Goal: Information Seeking & Learning: Understand process/instructions

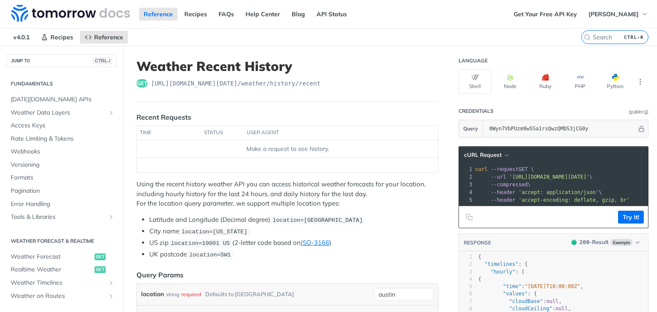
scroll to position [173, 0]
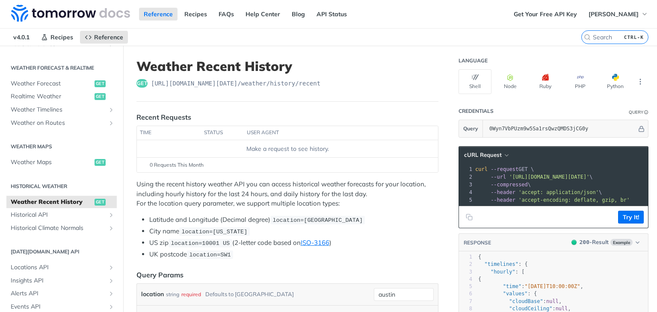
click at [420, 224] on ul "Latitude and Longitude (Decimal degree) location=[GEOGRAPHIC_DATA] City name lo…" at bounding box center [287, 237] width 302 height 44
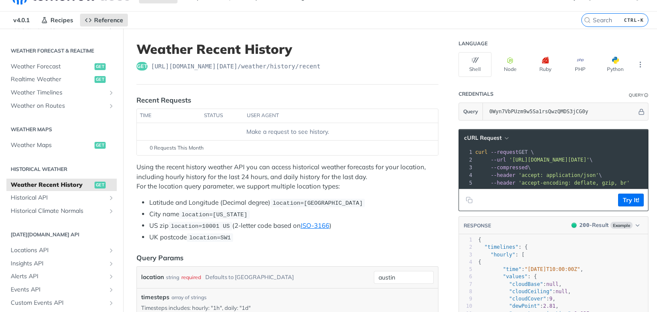
scroll to position [0, 0]
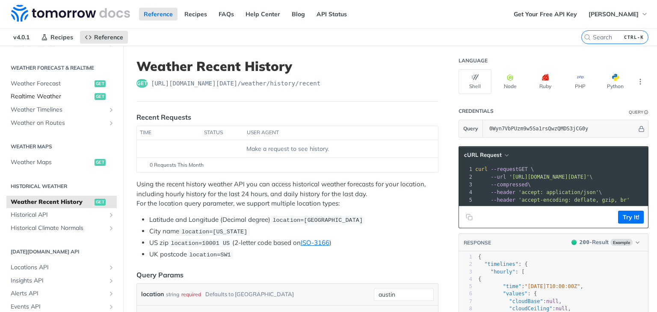
click at [61, 96] on span "Realtime Weather" at bounding box center [52, 96] width 82 height 9
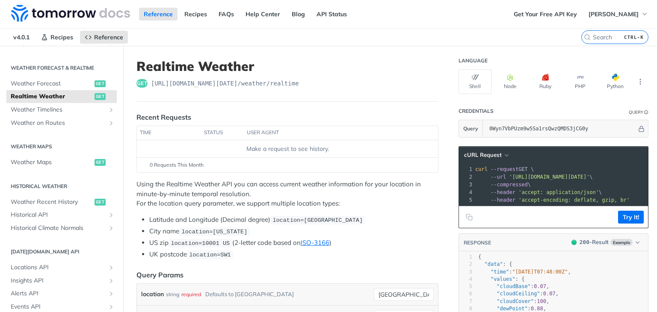
click at [389, 207] on p "Using the Realtime Weather API you can access current weather information for y…" at bounding box center [287, 194] width 302 height 29
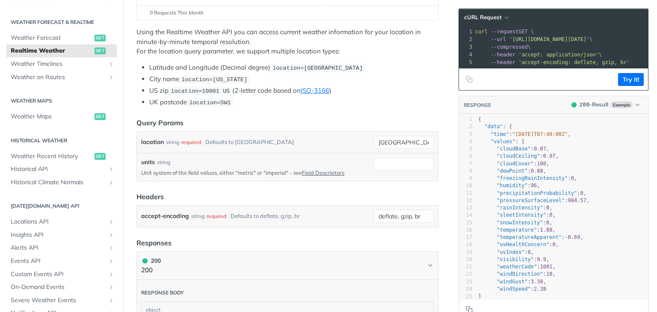
scroll to position [154, 0]
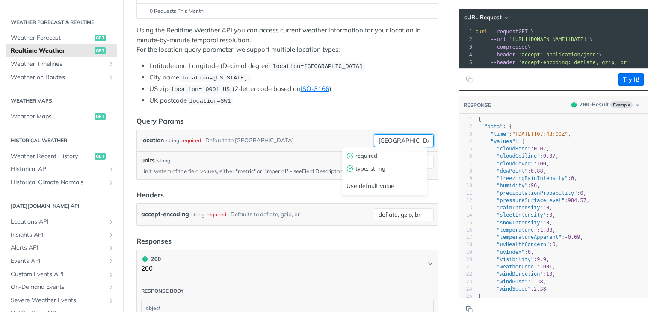
click at [409, 140] on input "[GEOGRAPHIC_DATA]" at bounding box center [404, 140] width 60 height 13
type input "t"
type input "[GEOGRAPHIC_DATA]"
click at [434, 92] on article "Realtime Weather get [URL][DOMAIN_NAME][DATE] /weather/realtime Recent Requests…" at bounding box center [287, 277] width 328 height 770
click at [403, 71] on ul "Latitude and Longitude (Decimal degree) location=[GEOGRAPHIC_DATA] City name lo…" at bounding box center [287, 83] width 302 height 44
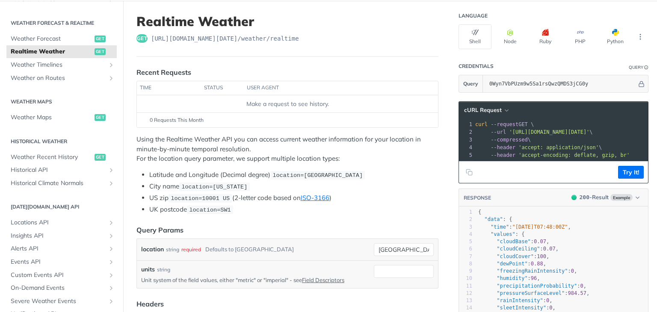
scroll to position [0, 0]
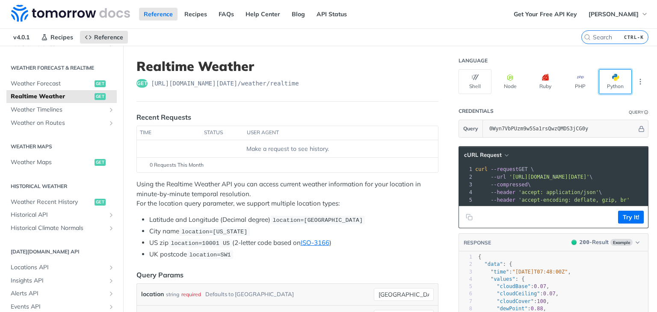
click at [608, 86] on button "Python" at bounding box center [615, 81] width 33 height 25
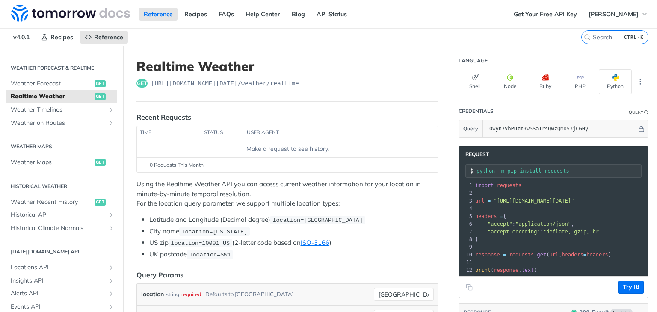
scroll to position [2, 0]
